Goal: Task Accomplishment & Management: Complete application form

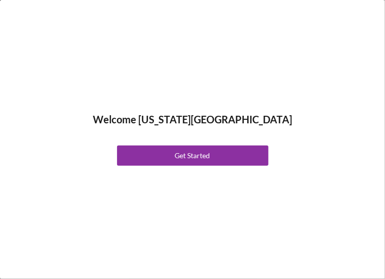
click at [196, 156] on div "Get Started" at bounding box center [192, 155] width 35 height 20
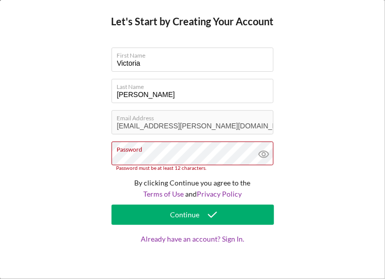
click at [119, 209] on button "Continue" at bounding box center [193, 214] width 162 height 20
click at [274, 147] on icon at bounding box center [263, 153] width 25 height 25
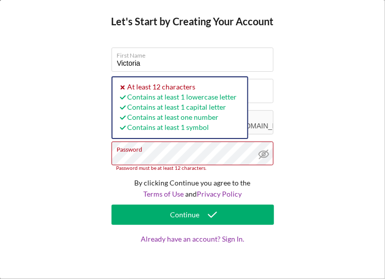
click at [60, 162] on div "Let's Start by Creating Your Account First Name [PERSON_NAME] Last Name [PERSON…" at bounding box center [192, 139] width 385 height 279
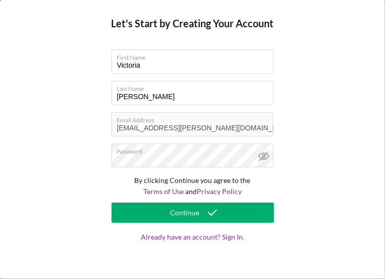
click at [227, 209] on button "Continue" at bounding box center [193, 212] width 162 height 20
